Goal: Information Seeking & Learning: Learn about a topic

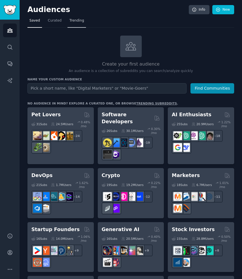
click at [75, 18] on span "Trending" at bounding box center [76, 20] width 15 height 5
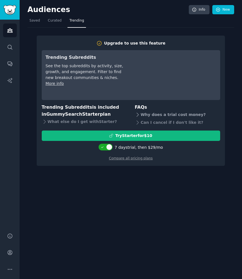
click at [154, 114] on div "Why does a trial cost money?" at bounding box center [177, 115] width 85 height 8
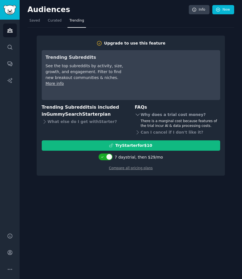
click at [156, 116] on div "Why does a trial cost money?" at bounding box center [177, 115] width 85 height 8
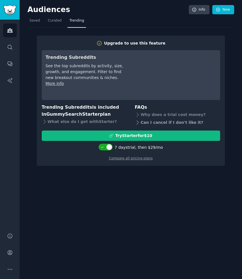
click at [157, 124] on div "Can I cancel if I don't like it?" at bounding box center [177, 123] width 85 height 8
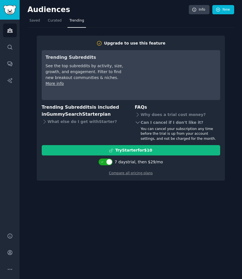
click at [191, 123] on div "Can I cancel if I don't like it?" at bounding box center [177, 123] width 85 height 8
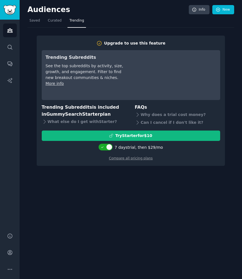
click at [135, 174] on div "Audiences Info New Saved Curated Trending Upgrade to use this feature Trending …" at bounding box center [131, 139] width 222 height 279
click at [143, 159] on link "Compare all pricing plans" at bounding box center [131, 158] width 44 height 4
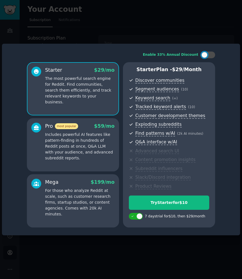
click at [92, 194] on p "For those who analyze Reddit at scale, such as customer research firms, startup…" at bounding box center [79, 202] width 69 height 29
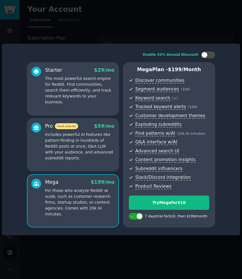
click at [96, 149] on p "Includes powerful AI features like pattern-finding in hundreds of Reddit posts …" at bounding box center [79, 146] width 69 height 29
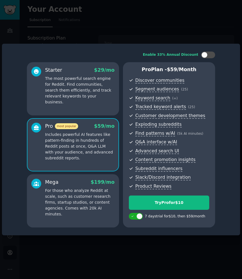
click at [94, 87] on p "The most powerful search engine for Reddit. Find communities, search them effic…" at bounding box center [79, 90] width 69 height 29
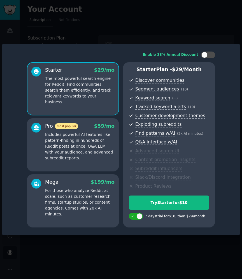
click at [92, 140] on p "Includes powerful AI features like pattern-finding in hundreds of Reddit posts …" at bounding box center [79, 146] width 69 height 29
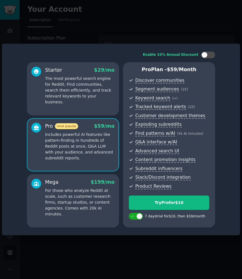
click at [91, 187] on div "Mega $ 199 /mo For those who analyze Reddit at scale, such as customer research…" at bounding box center [79, 198] width 69 height 38
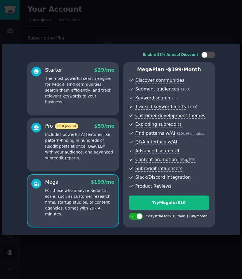
click at [97, 158] on p "Includes powerful AI features like pattern-finding in hundreds of Reddit posts …" at bounding box center [79, 146] width 69 height 29
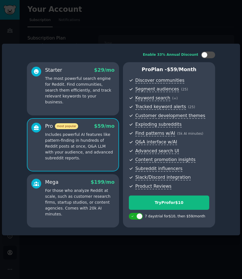
click at [85, 90] on p "The most powerful search engine for Reddit. Find communities, search them effic…" at bounding box center [79, 90] width 69 height 29
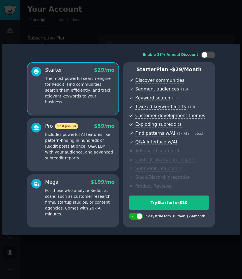
click at [92, 141] on p "Includes powerful AI features like pattern-finding in hundreds of Reddit posts …" at bounding box center [79, 146] width 69 height 29
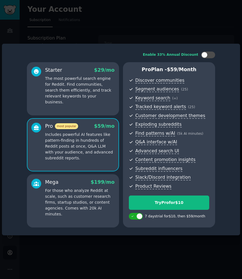
click at [85, 223] on div "Mega $ 199 /mo For those who analyze Reddit at scale, such as customer research…" at bounding box center [73, 200] width 92 height 53
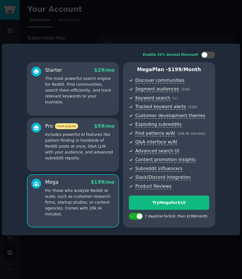
click at [114, 25] on div at bounding box center [121, 139] width 242 height 279
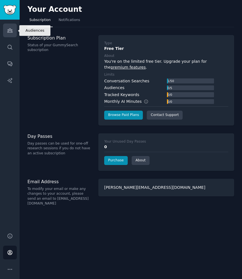
click at [12, 33] on link "Audiences" at bounding box center [10, 31] width 14 height 14
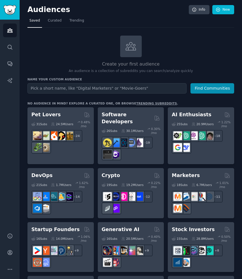
click at [150, 103] on link "trending subreddits" at bounding box center [156, 103] width 41 height 3
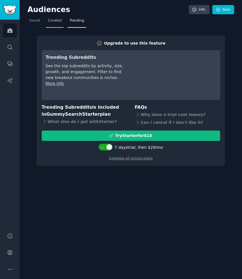
click at [53, 17] on link "Curated" at bounding box center [55, 21] width 18 height 11
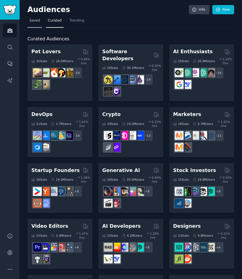
click at [30, 21] on span "Saved" at bounding box center [34, 20] width 11 height 5
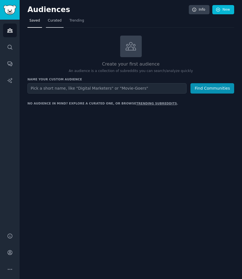
click at [58, 22] on span "Curated" at bounding box center [55, 20] width 14 height 5
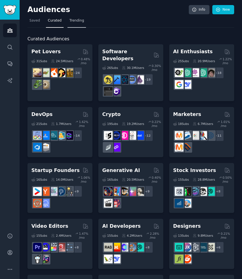
click at [77, 20] on span "Trending" at bounding box center [76, 20] width 15 height 5
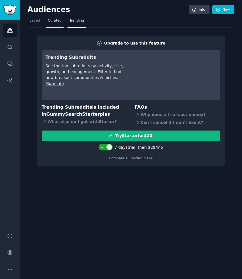
click at [51, 22] on span "Curated" at bounding box center [55, 20] width 14 height 5
